Goal: Task Accomplishment & Management: Manage account settings

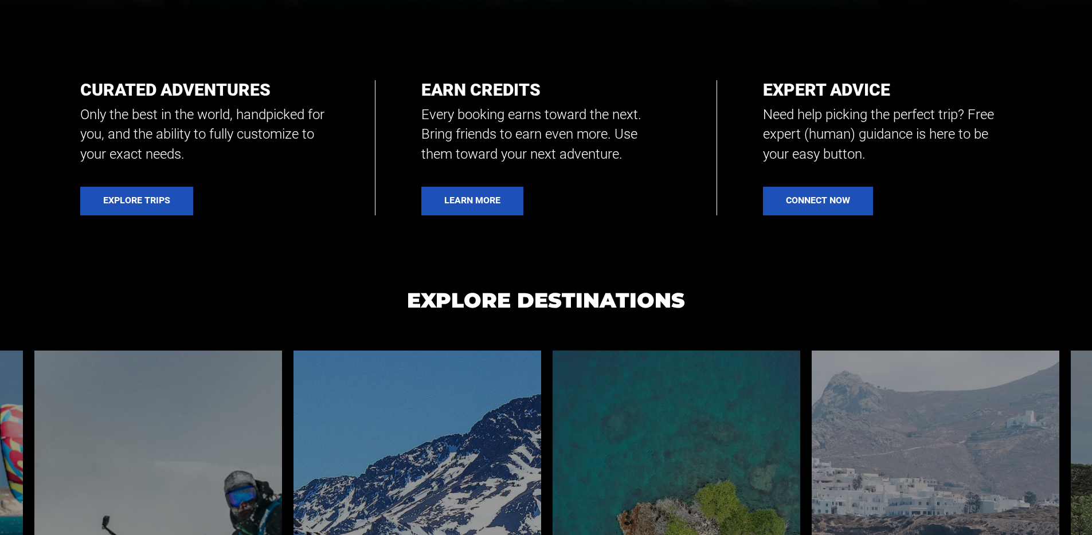
scroll to position [2723, 0]
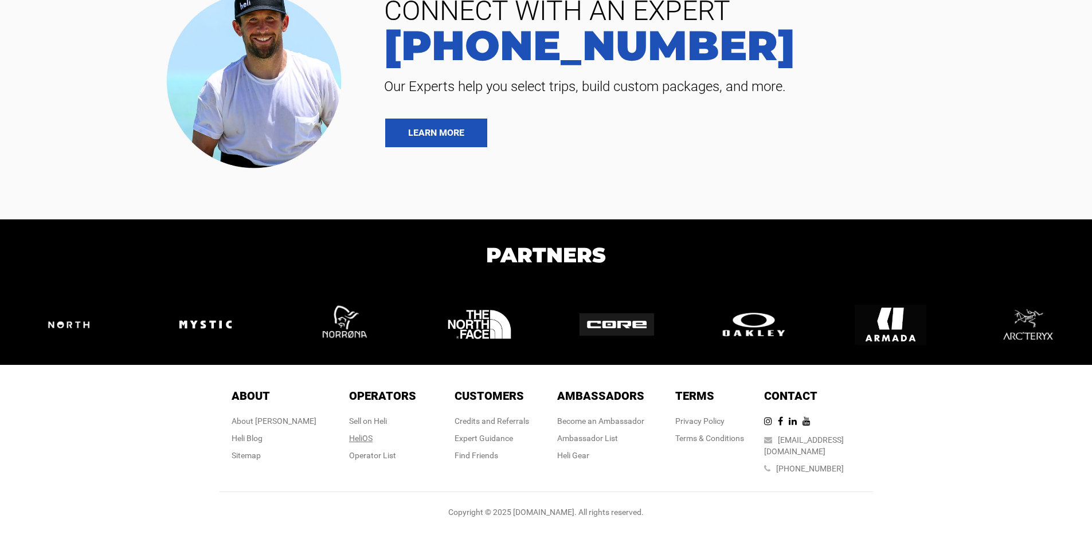
click at [360, 443] on link "HeliOS" at bounding box center [360, 438] width 23 height 9
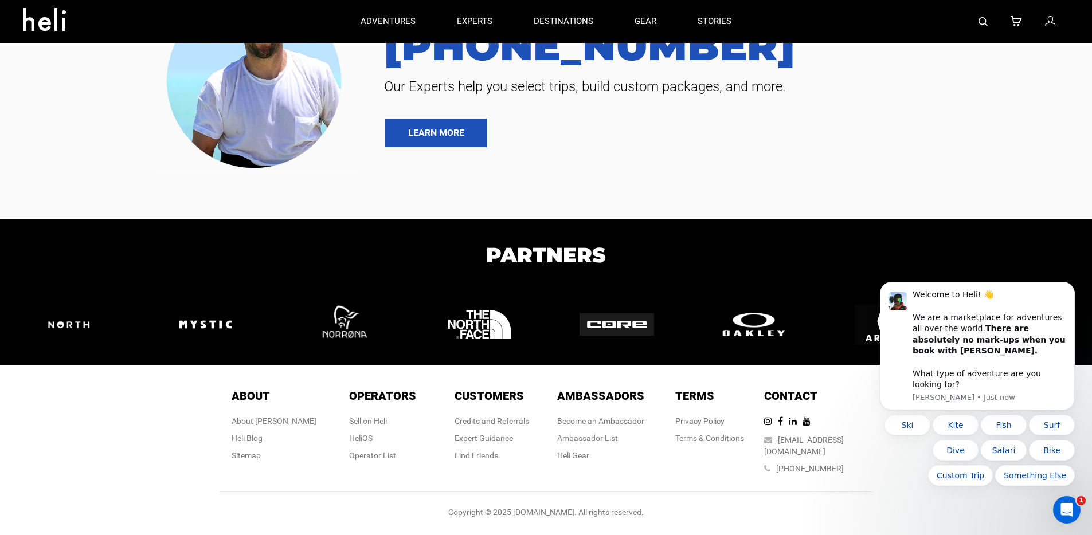
scroll to position [2477, 0]
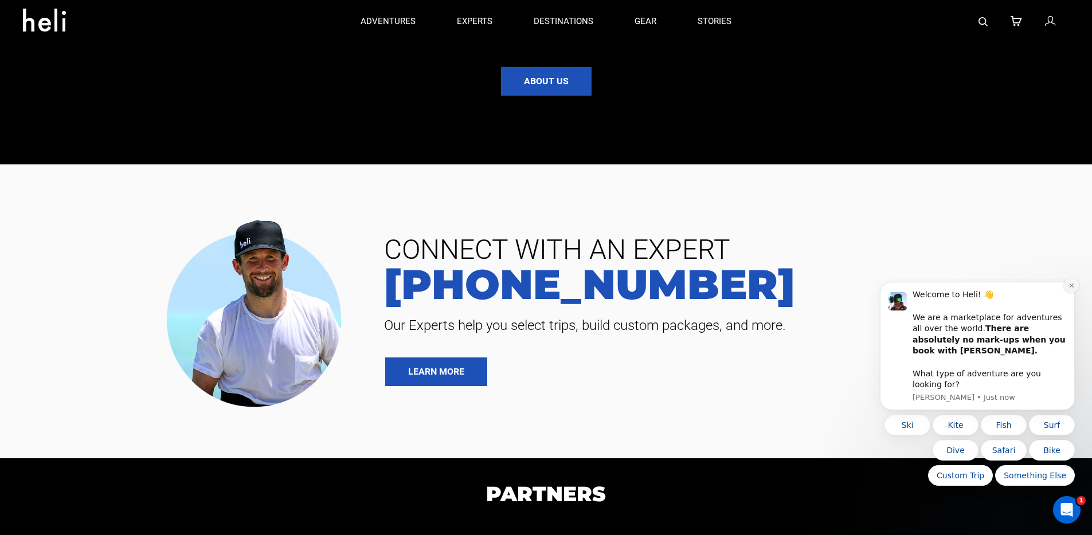
click at [1068, 289] on icon "Dismiss notification" at bounding box center [1071, 286] width 6 height 6
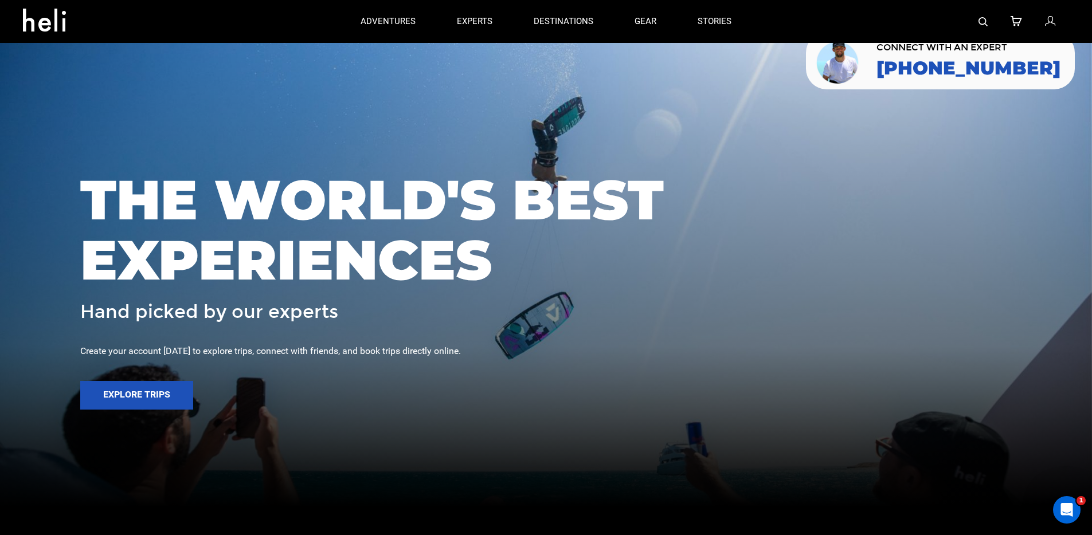
scroll to position [0, 0]
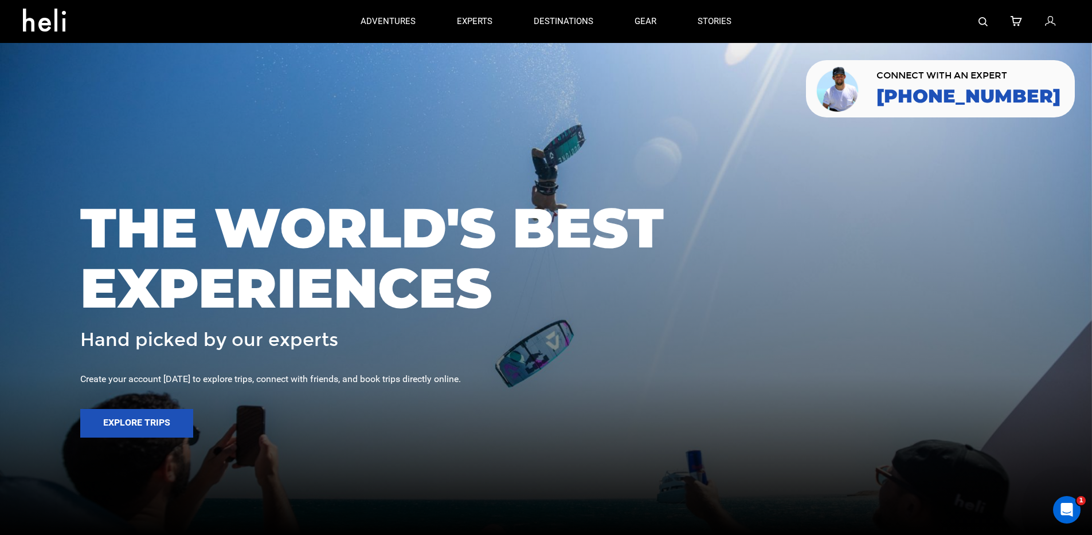
click at [1052, 21] on icon at bounding box center [1050, 21] width 10 height 15
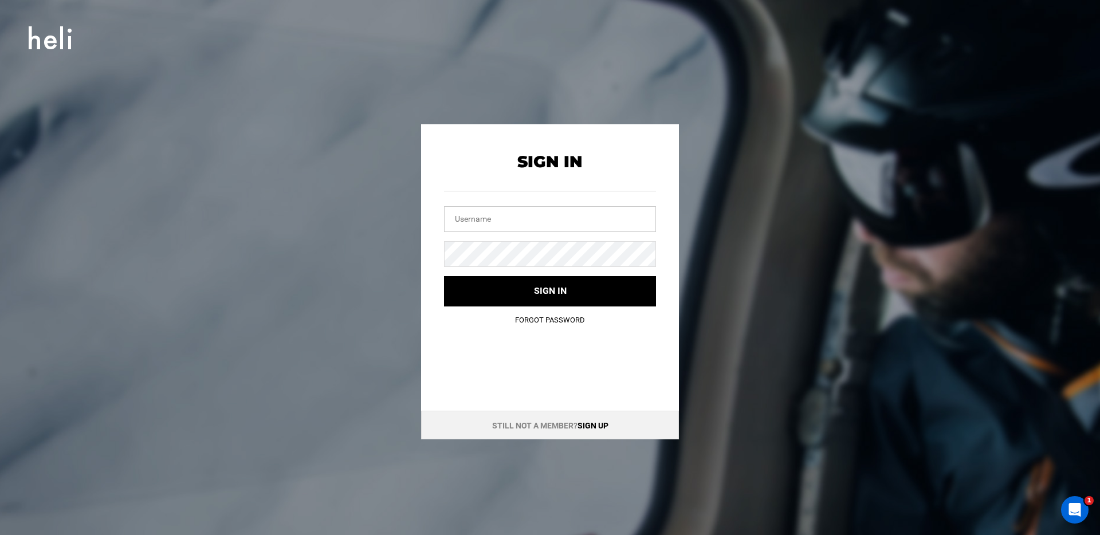
click at [476, 210] on input "text" at bounding box center [550, 219] width 212 height 26
type input "[EMAIL_ADDRESS][DOMAIN_NAME]"
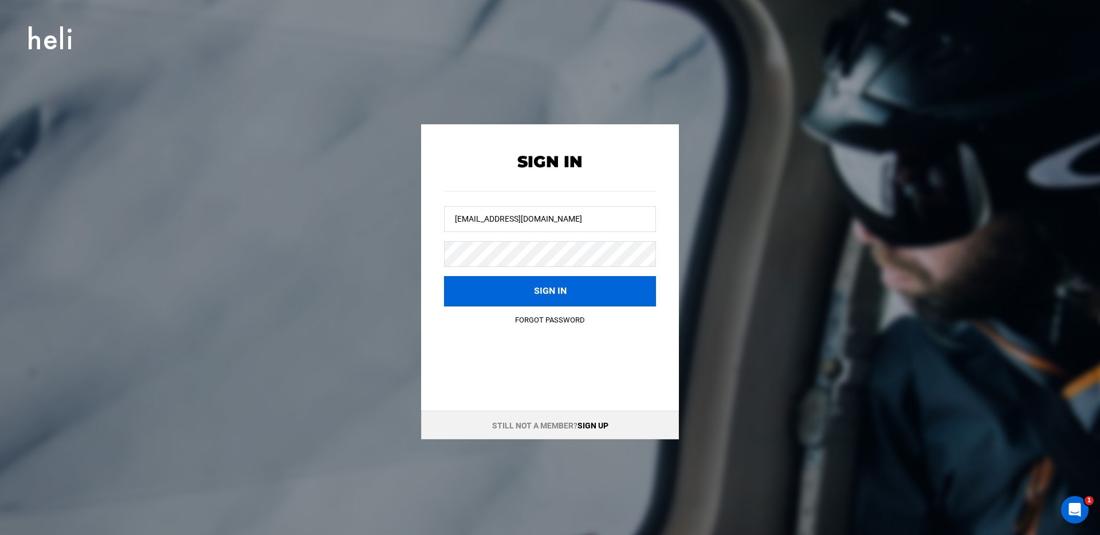
click at [464, 291] on button "Sign in" at bounding box center [550, 291] width 212 height 30
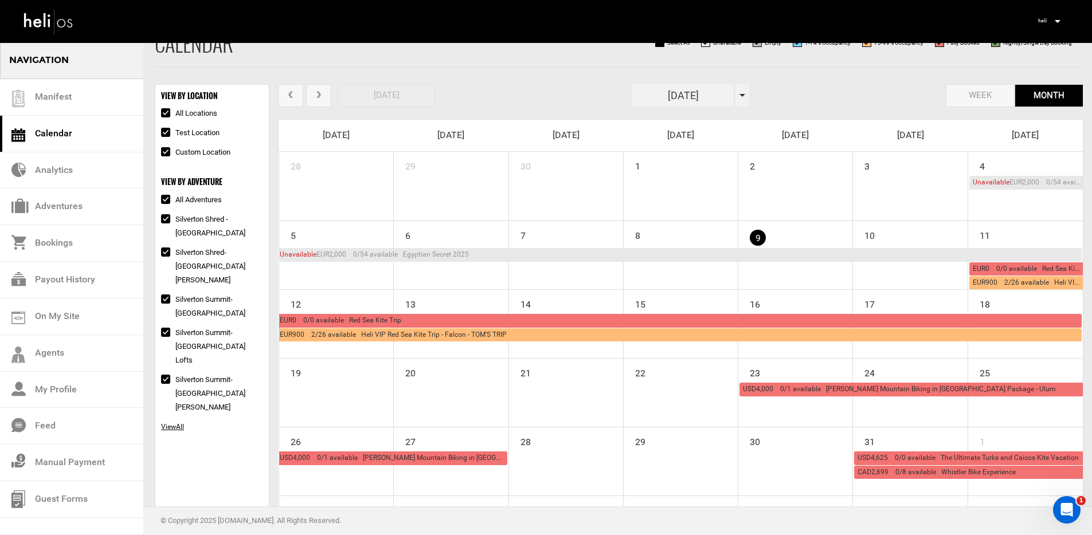
scroll to position [37, 0]
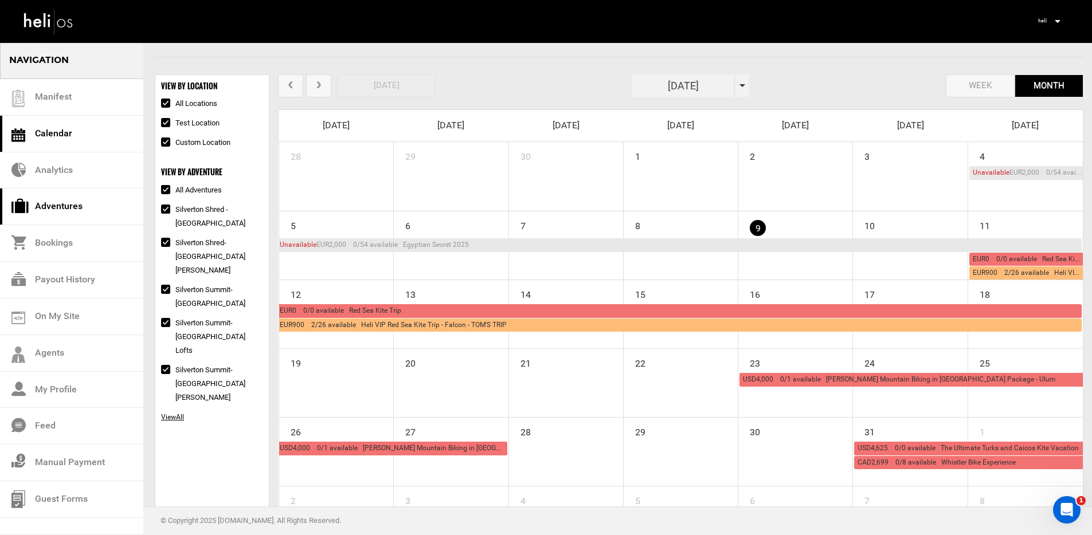
click at [42, 202] on link "Adventures" at bounding box center [71, 207] width 143 height 37
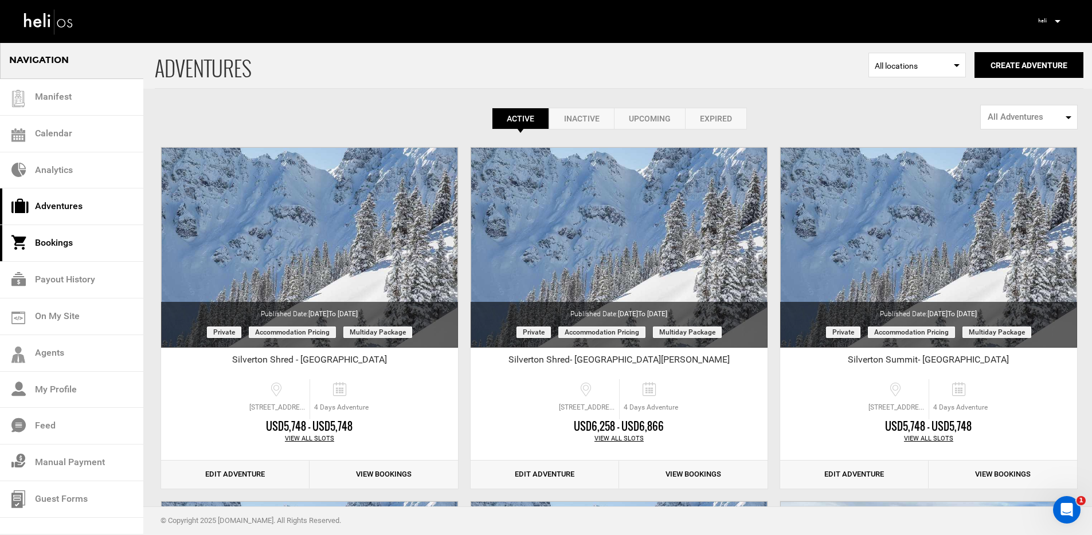
click at [60, 252] on link "Bookings" at bounding box center [71, 243] width 143 height 37
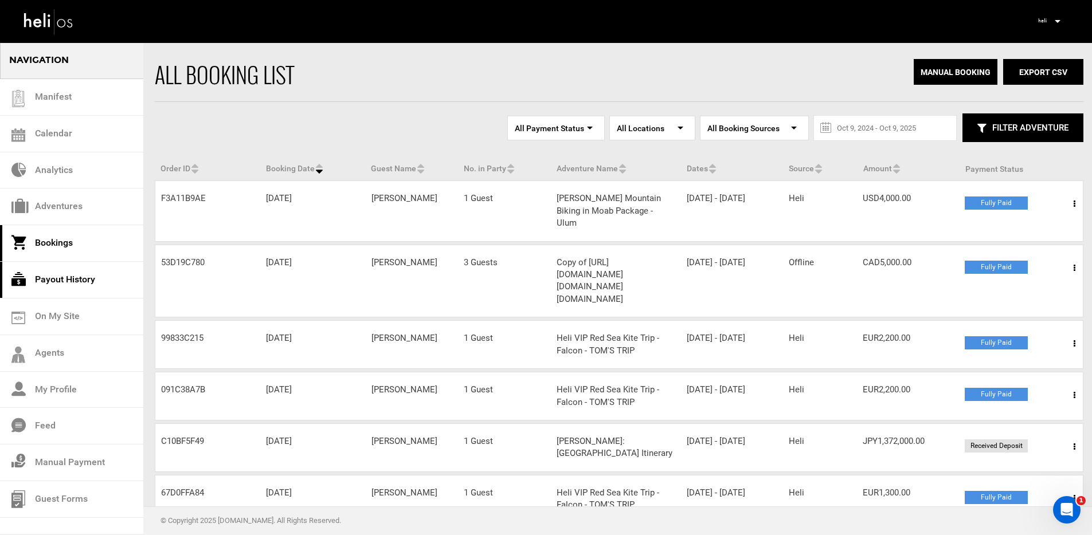
click at [93, 287] on link "Payout History" at bounding box center [71, 280] width 143 height 37
